Goal: Information Seeking & Learning: Learn about a topic

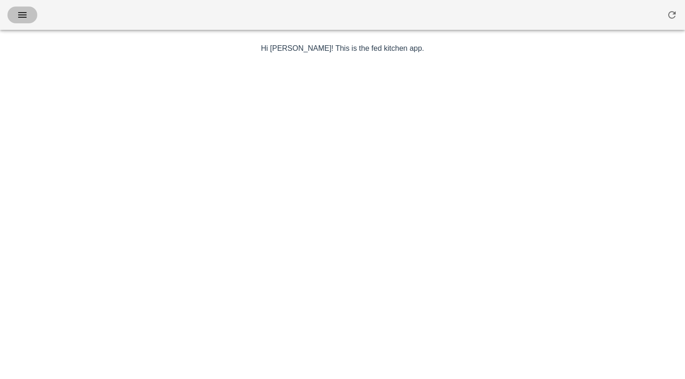
click at [22, 16] on icon "button" at bounding box center [22, 14] width 11 height 11
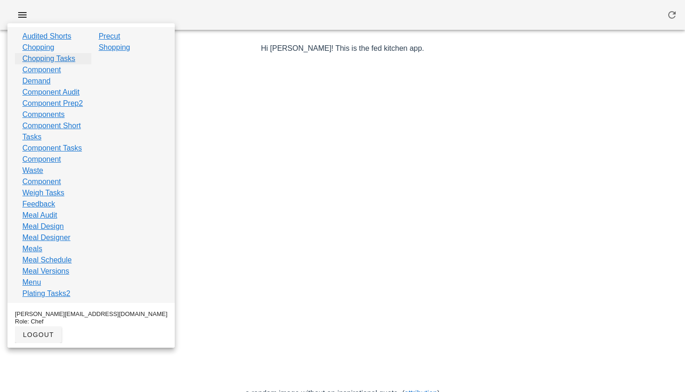
click at [49, 61] on link "Chopping Tasks" at bounding box center [48, 58] width 53 height 11
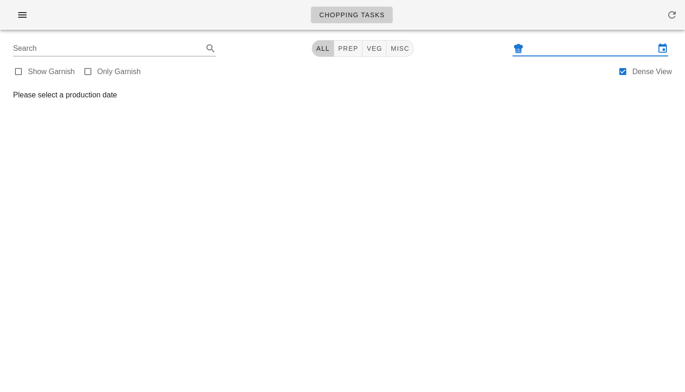
click at [590, 47] on input "text" at bounding box center [591, 48] width 130 height 15
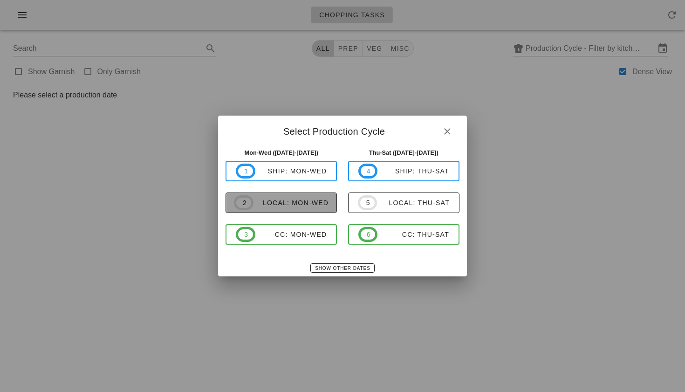
click at [282, 202] on div "local: Mon-Wed" at bounding box center [290, 202] width 75 height 7
type input "local: Mon-Wed ([DATE]-[DATE])"
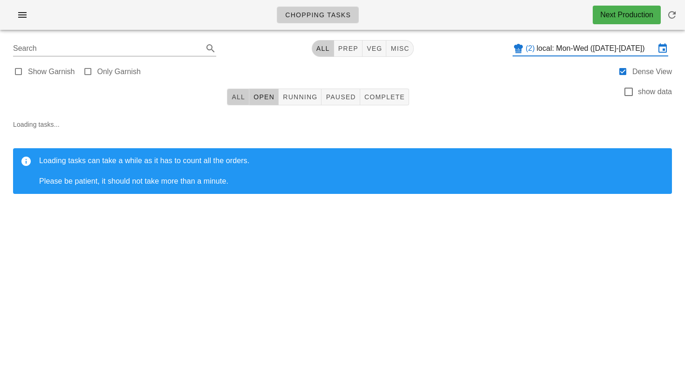
click at [229, 99] on button "All" at bounding box center [238, 97] width 22 height 17
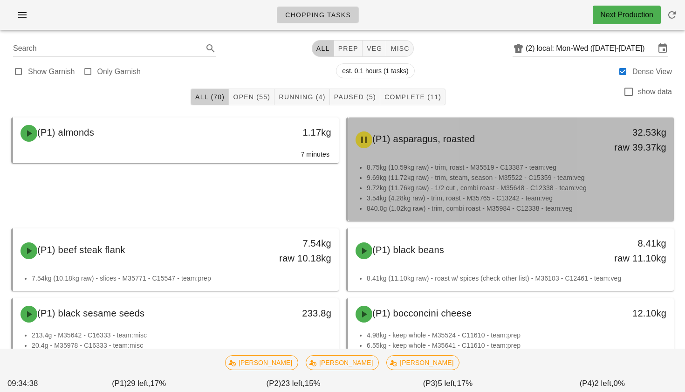
click at [458, 189] on li "9.72kg (11.76kg raw) - 1/2 cut , combi roast - M35648 - C12338 - team:veg" at bounding box center [517, 188] width 300 height 10
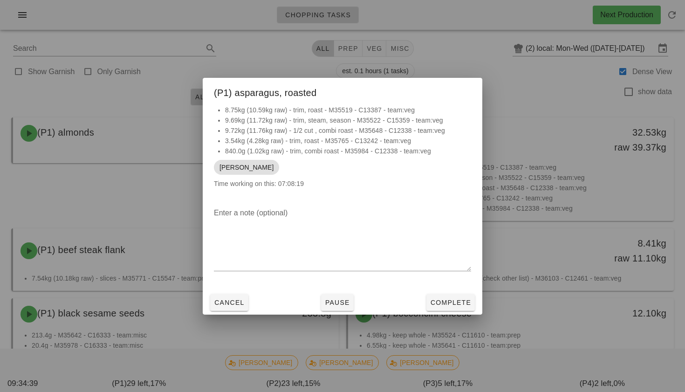
click at [458, 189] on div at bounding box center [342, 196] width 685 height 392
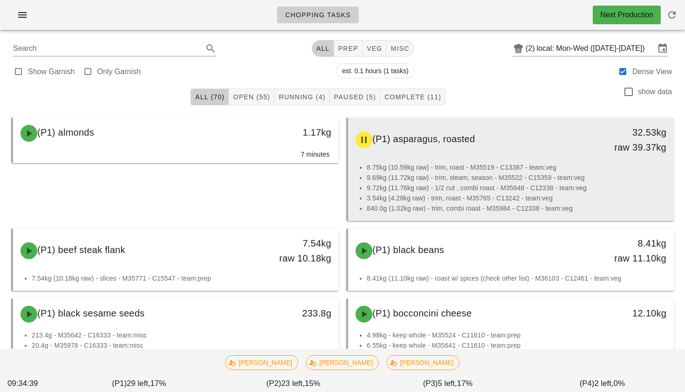
click at [458, 189] on li "9.72kg (11.76kg raw) - 1/2 cut , combi roast - M35648 - C12338 - team:veg" at bounding box center [517, 188] width 300 height 10
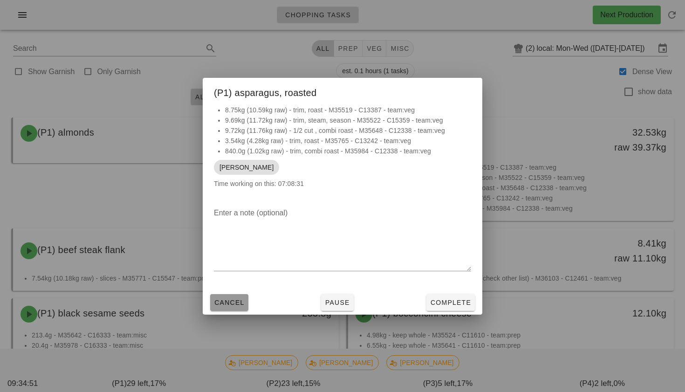
click at [226, 306] on span "Cancel" at bounding box center [229, 302] width 31 height 7
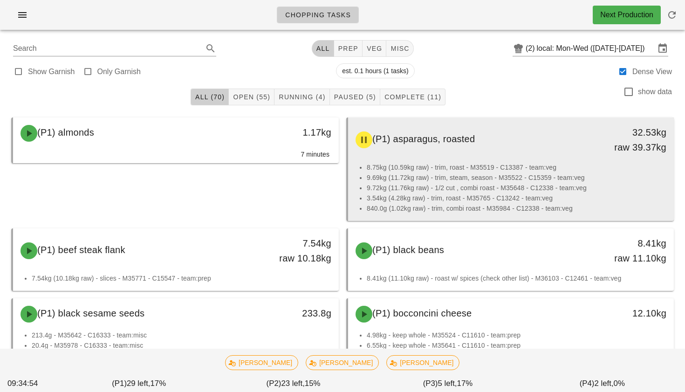
click at [454, 197] on li "3.54kg (4.28kg raw) - trim, roast - M35765 - C13242 - team:veg" at bounding box center [517, 198] width 300 height 10
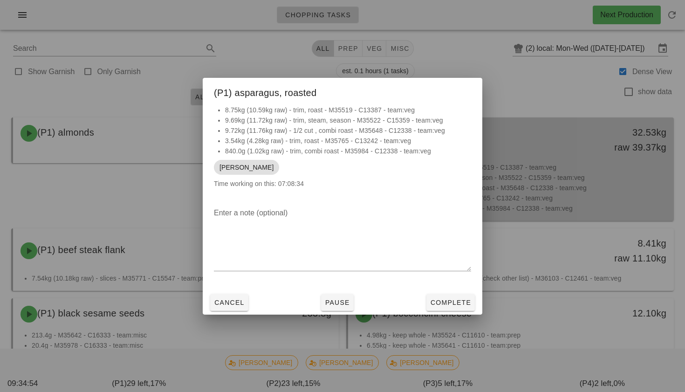
click at [454, 197] on div at bounding box center [342, 196] width 685 height 392
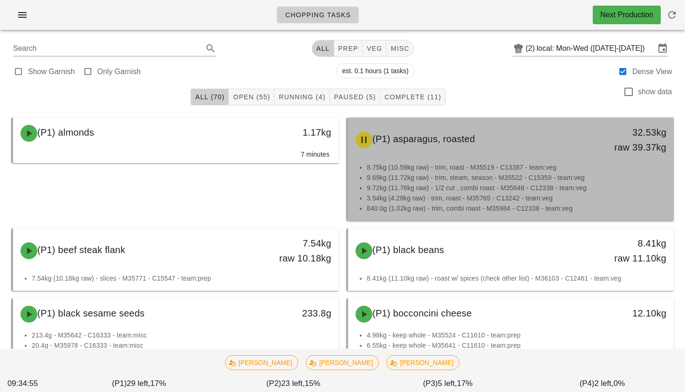
click at [454, 197] on li "3.54kg (4.28kg raw) - trim, roast - M35765 - C13242 - team:veg" at bounding box center [517, 198] width 300 height 10
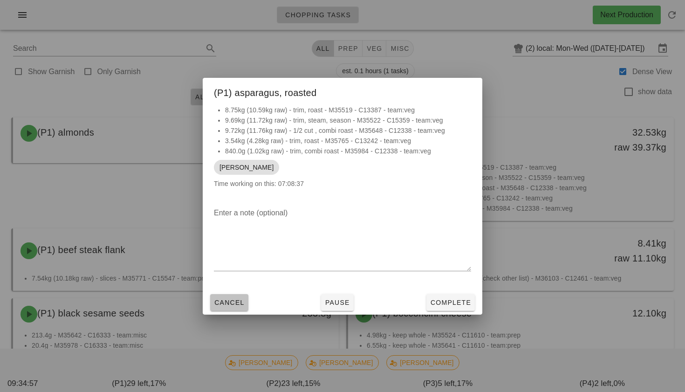
click at [221, 303] on span "Cancel" at bounding box center [229, 302] width 31 height 7
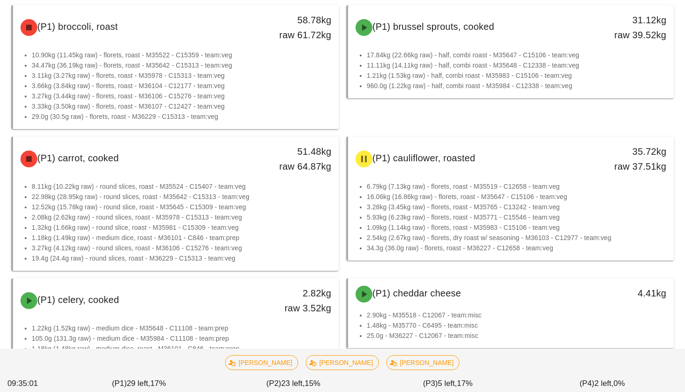
scroll to position [385, 0]
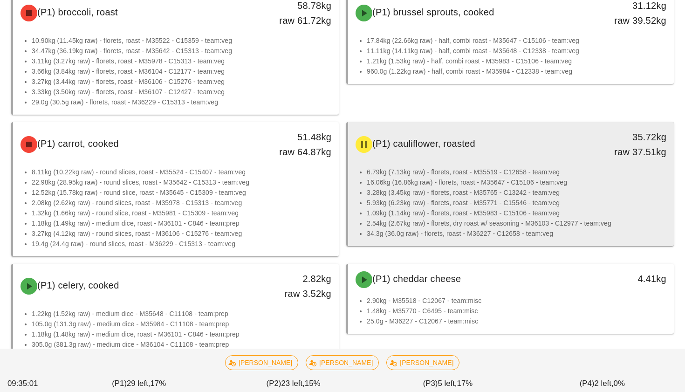
click at [439, 225] on li "2.54kg (2.67kg raw) - florets, dry roast w/ seasoning - M36103 - C12977 - team:…" at bounding box center [517, 223] width 300 height 10
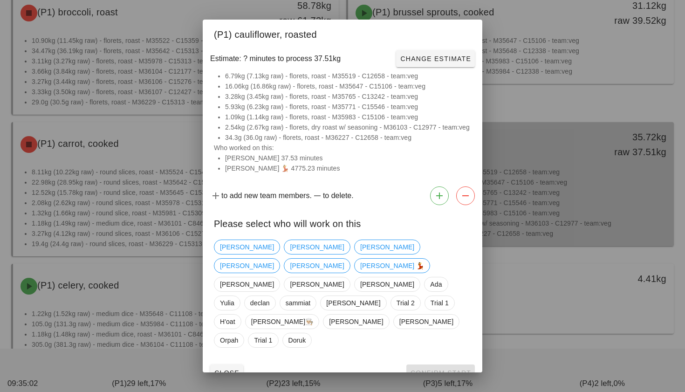
click at [439, 225] on div at bounding box center [342, 196] width 685 height 392
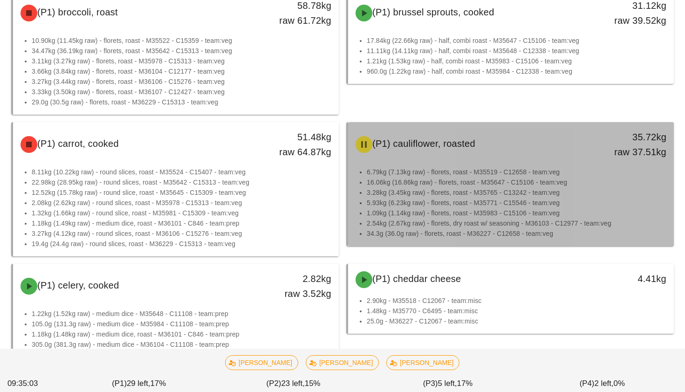
click at [439, 225] on li "2.54kg (2.67kg raw) - florets, dry roast w/ seasoning - M36103 - C12977 - team:…" at bounding box center [517, 223] width 300 height 10
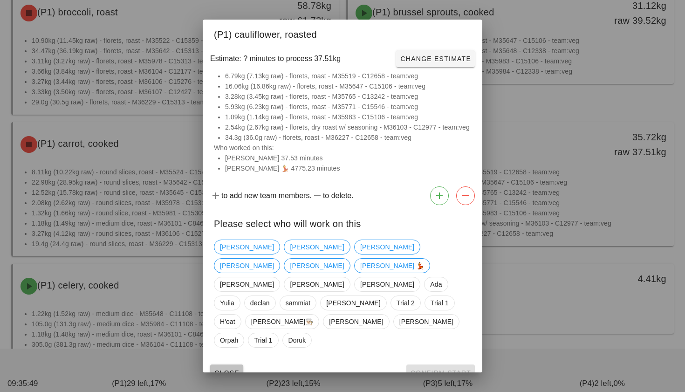
click at [224, 369] on span "Close" at bounding box center [227, 372] width 26 height 7
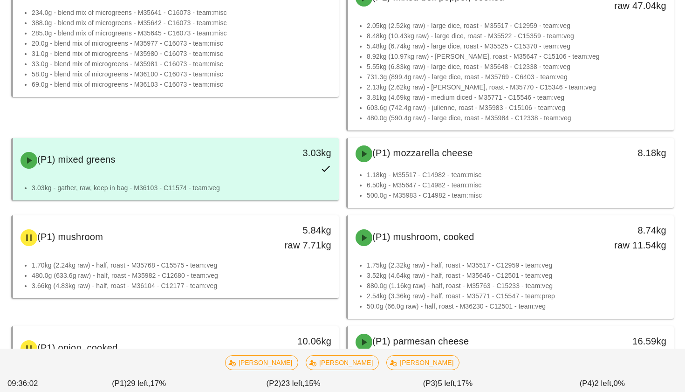
scroll to position [1160, 0]
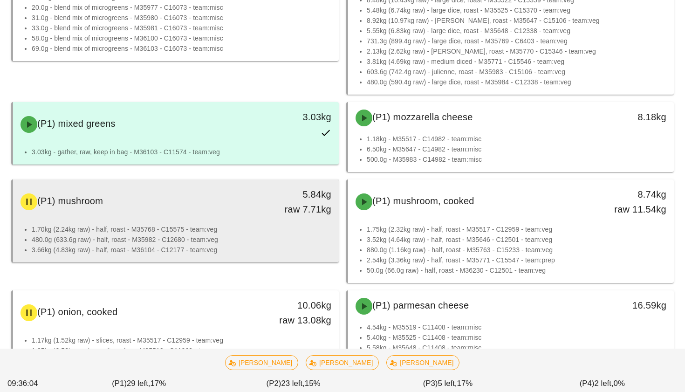
click at [175, 207] on div "(P1) mushroom" at bounding box center [135, 202] width 241 height 28
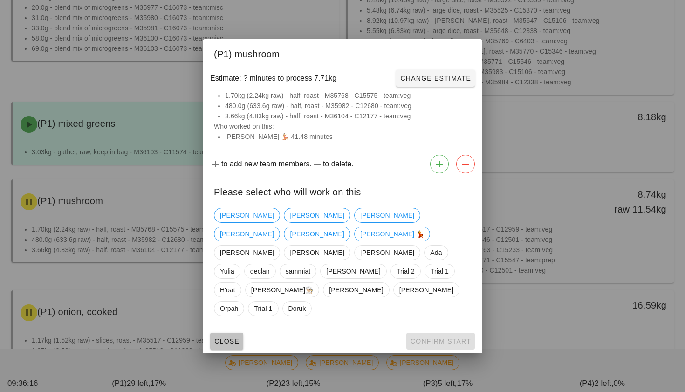
click at [221, 337] on span "Close" at bounding box center [227, 340] width 26 height 7
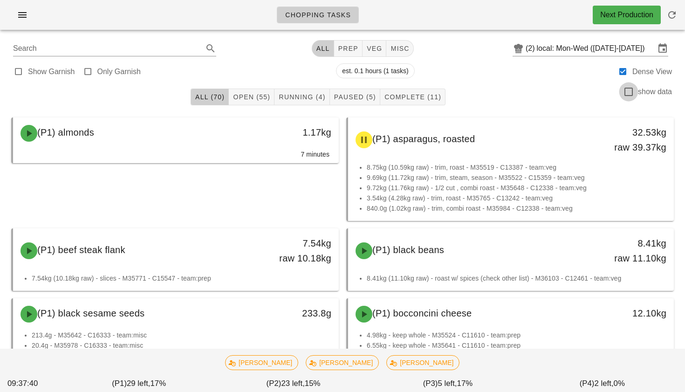
click at [626, 93] on div at bounding box center [629, 92] width 16 height 16
checkbox input "true"
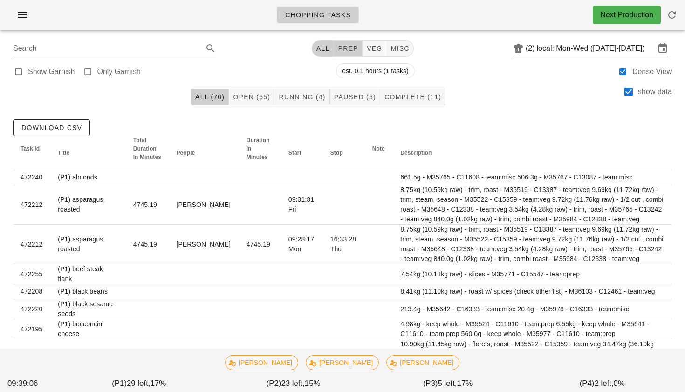
click at [339, 54] on button "prep" at bounding box center [348, 48] width 28 height 17
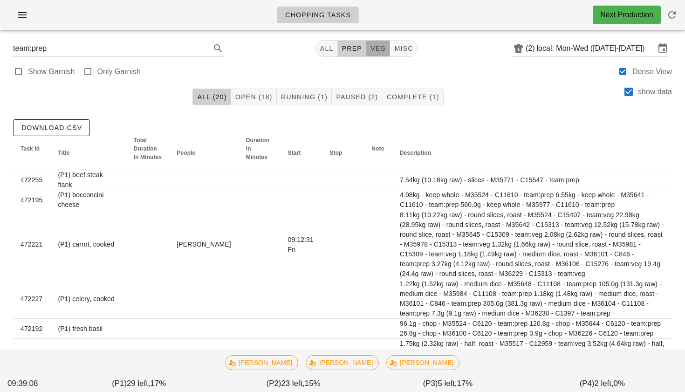
click at [380, 55] on button "veg" at bounding box center [378, 48] width 24 height 17
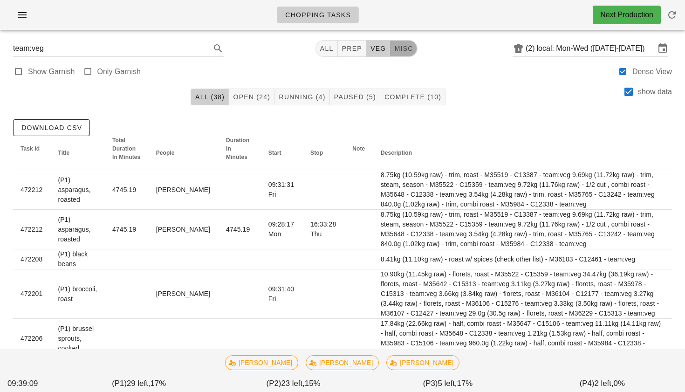
click at [398, 55] on button "misc" at bounding box center [403, 48] width 27 height 17
type input "team:misc"
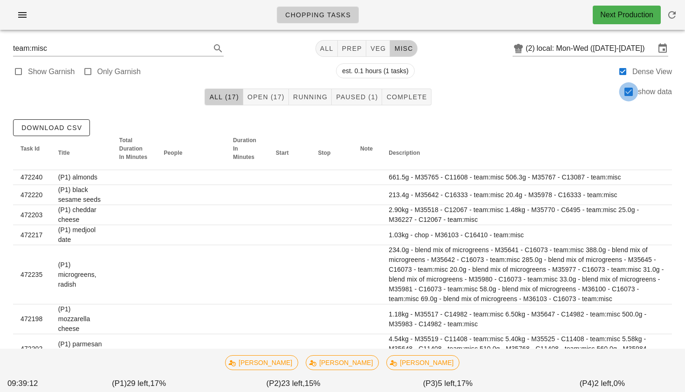
click at [629, 96] on div at bounding box center [629, 92] width 16 height 16
checkbox input "false"
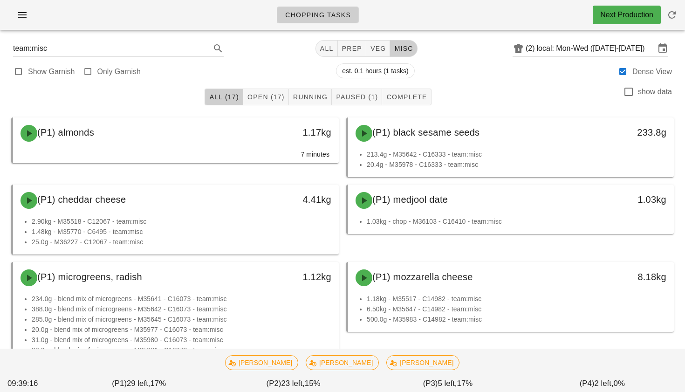
scroll to position [0, 0]
click at [227, 100] on span "All (17)" at bounding box center [224, 96] width 30 height 7
click at [327, 42] on button "All" at bounding box center [326, 48] width 22 height 17
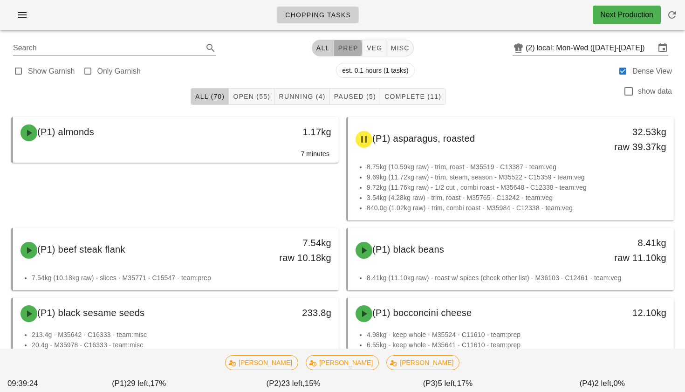
click at [340, 53] on button "prep" at bounding box center [348, 48] width 28 height 17
type input "team:prep"
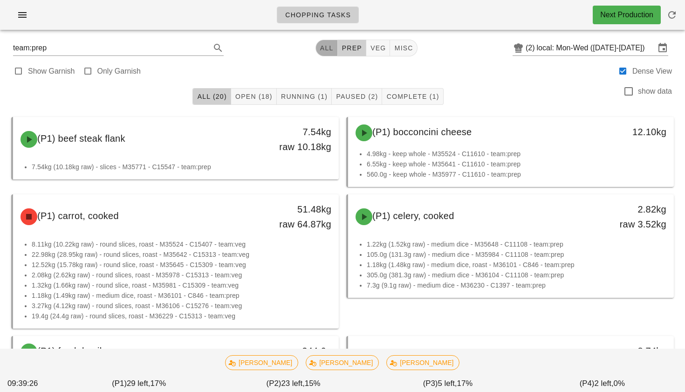
click at [329, 48] on button "All" at bounding box center [326, 48] width 22 height 17
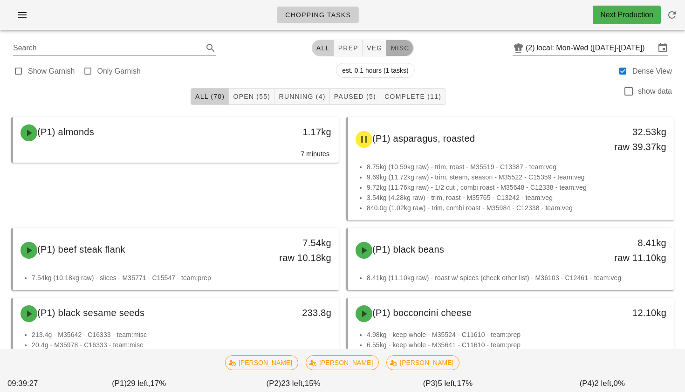
click at [396, 50] on span "misc" at bounding box center [399, 47] width 19 height 7
type input "team:misc"
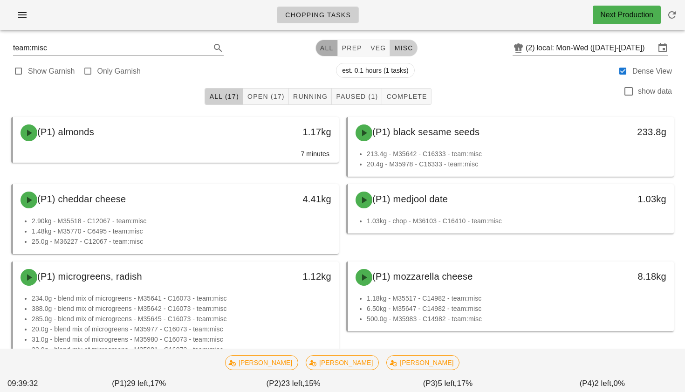
click at [320, 51] on span "All" at bounding box center [327, 47] width 14 height 7
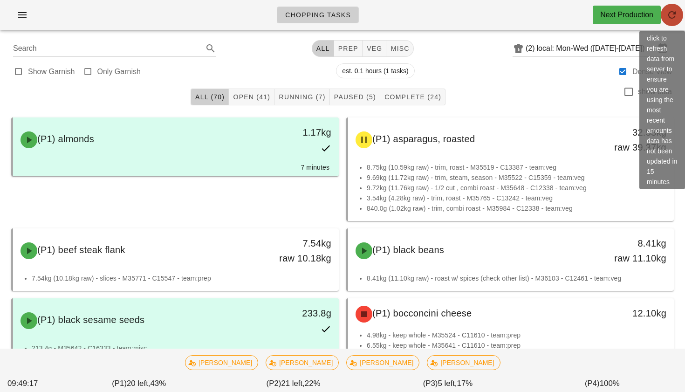
click at [674, 20] on button "button" at bounding box center [672, 15] width 22 height 22
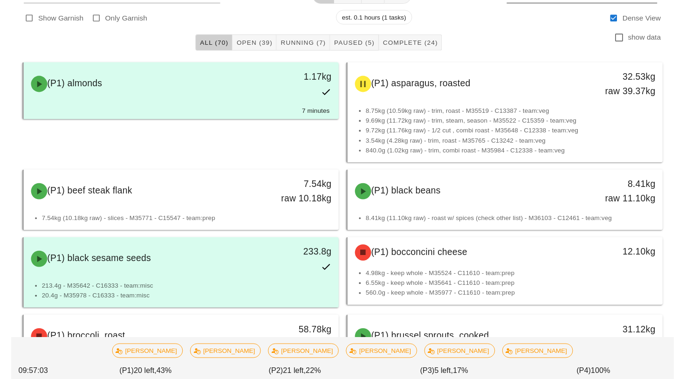
scroll to position [54, 0]
